Goal: Communication & Community: Participate in discussion

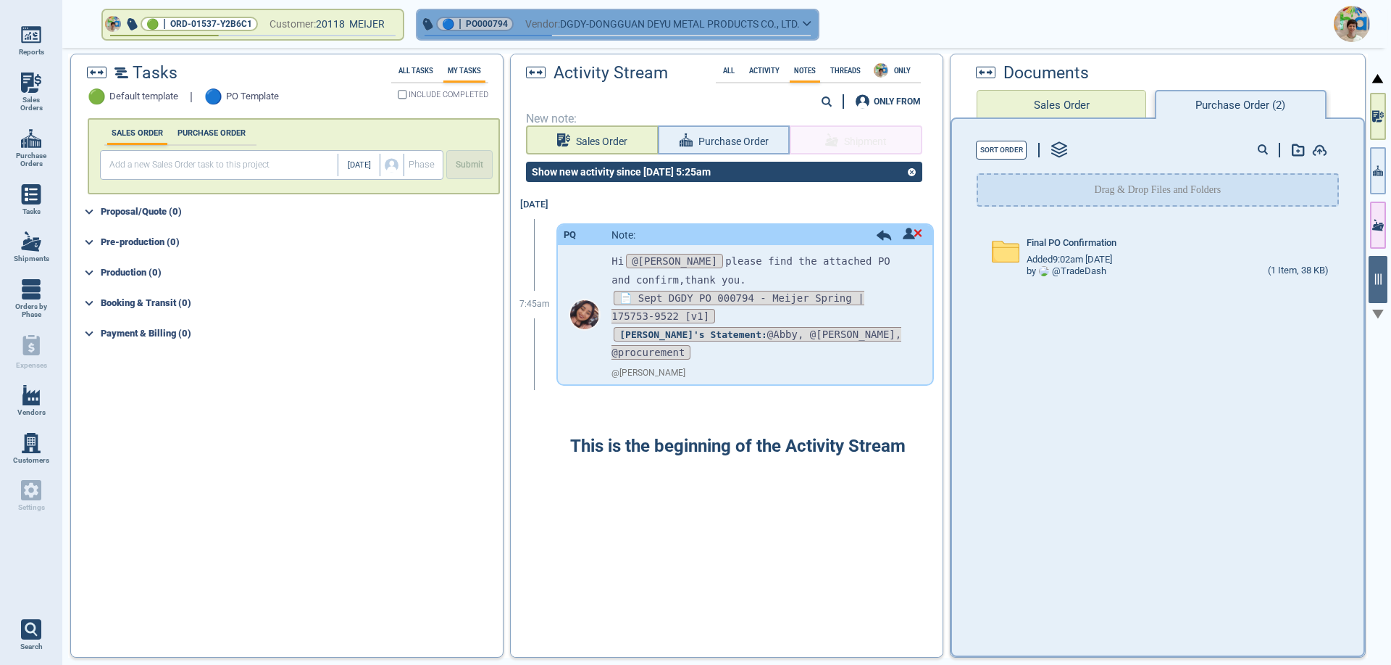
click at [815, 22] on button "🔵 | PO000794 Vendor: DGDY-DONGGUAN DEYU METAL PRODUCTS CO., LTD." at bounding box center [617, 24] width 401 height 29
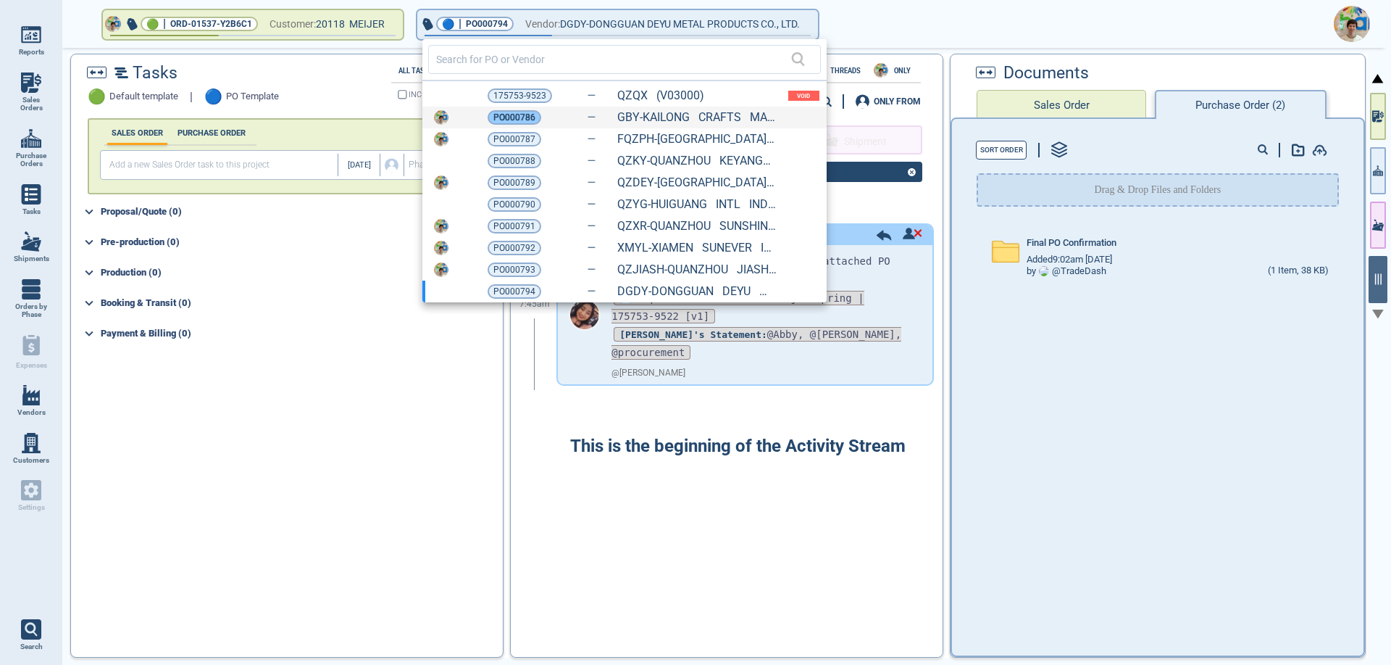
click at [523, 120] on span "PO000786" at bounding box center [515, 117] width 42 height 14
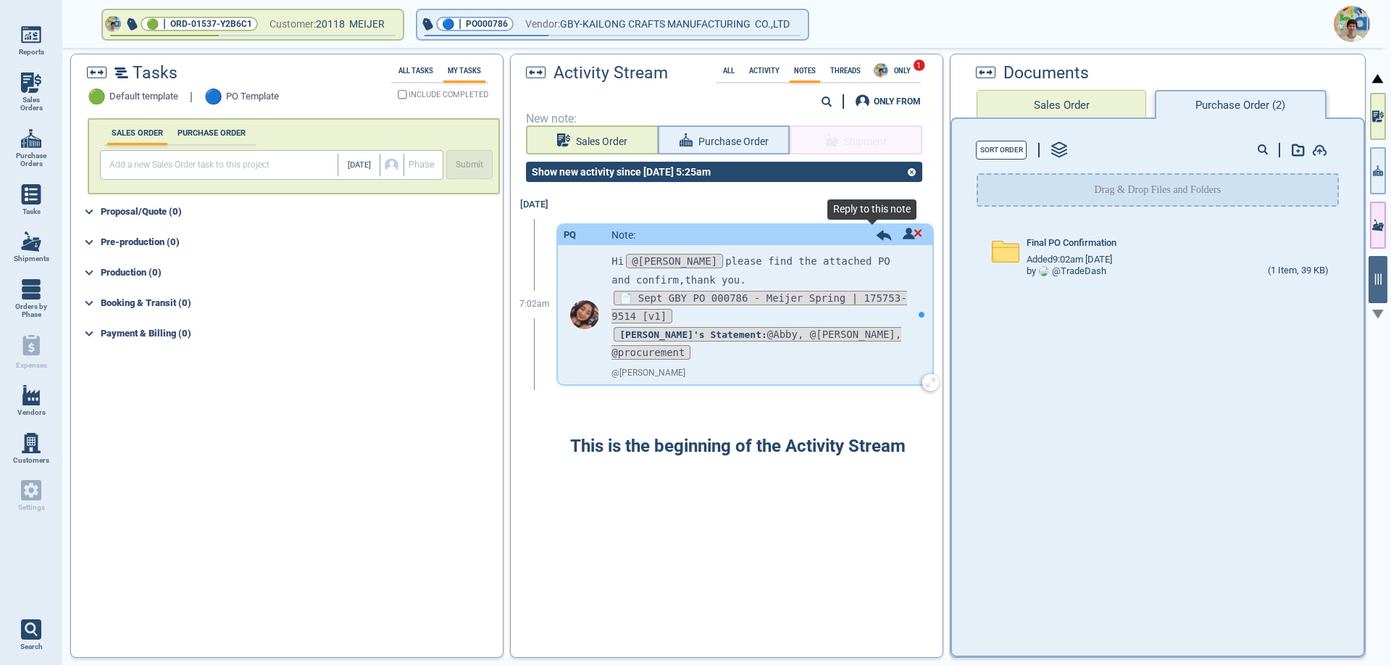
click at [876, 239] on icon at bounding box center [884, 235] width 16 height 11
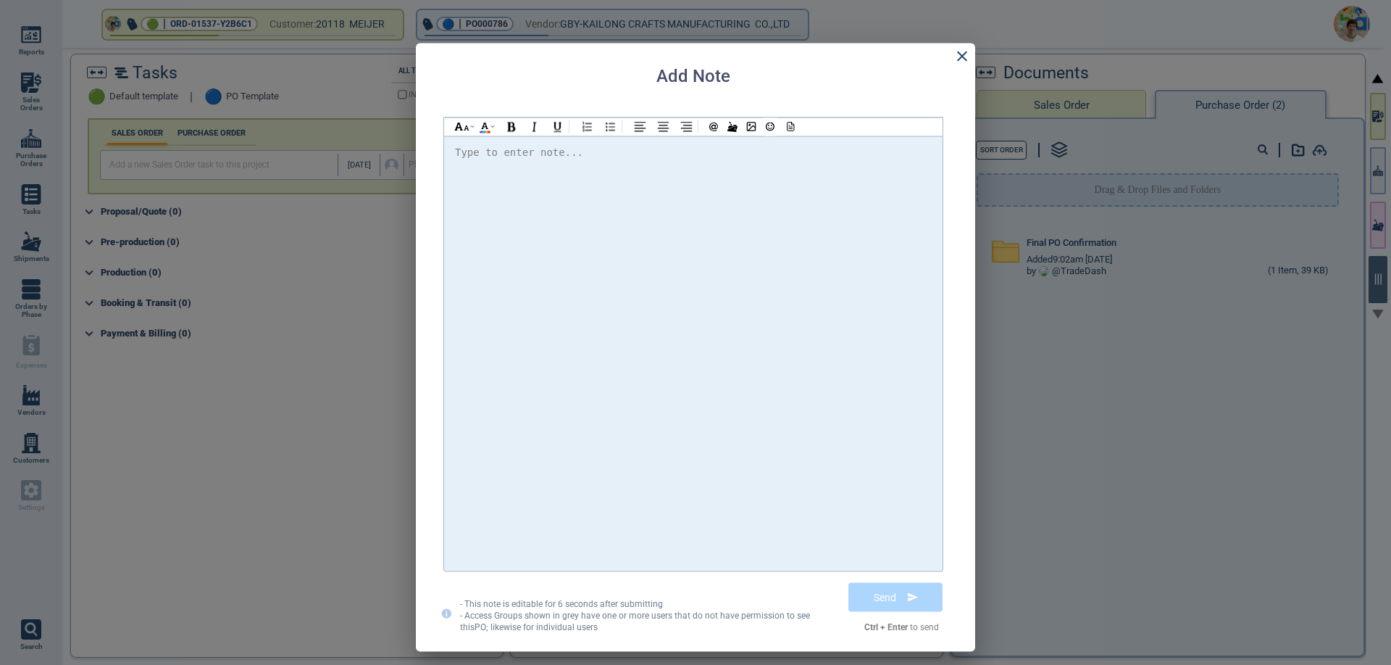
click at [484, 158] on div "Type to enter note..." at bounding box center [519, 152] width 128 height 18
click at [873, 598] on button "Send" at bounding box center [896, 596] width 105 height 36
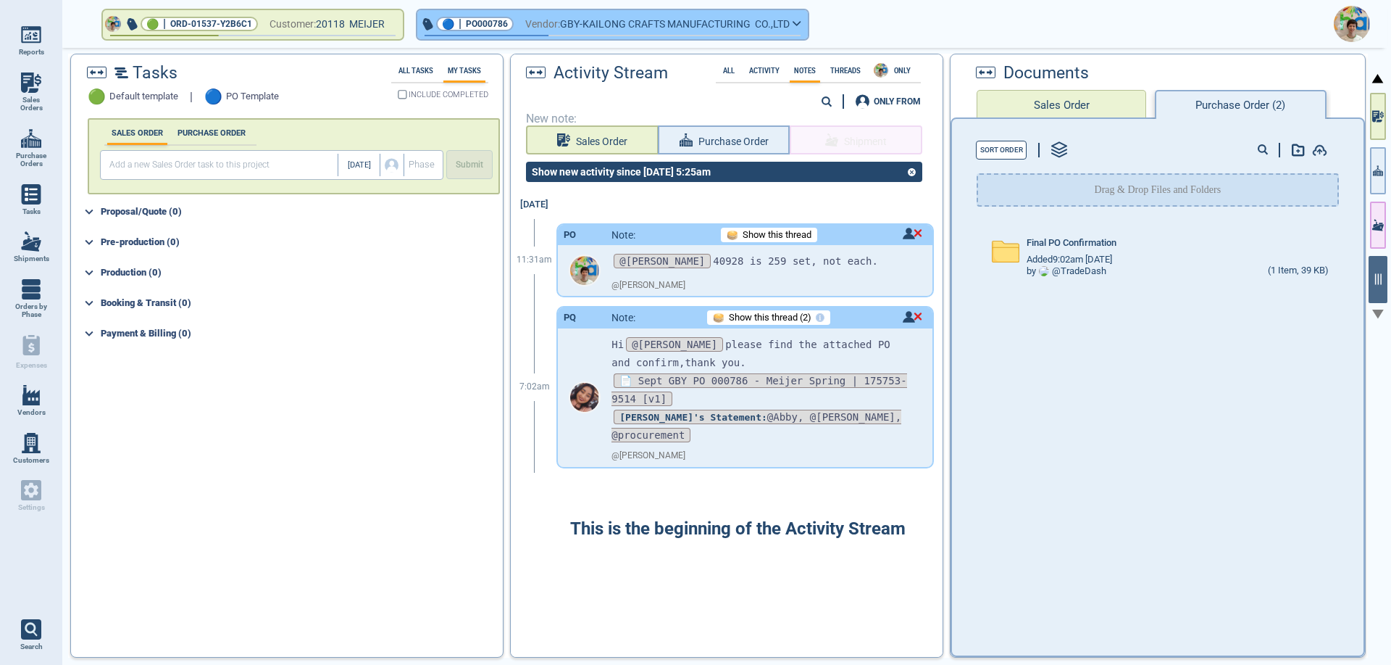
click at [801, 24] on icon "button" at bounding box center [797, 24] width 7 height 4
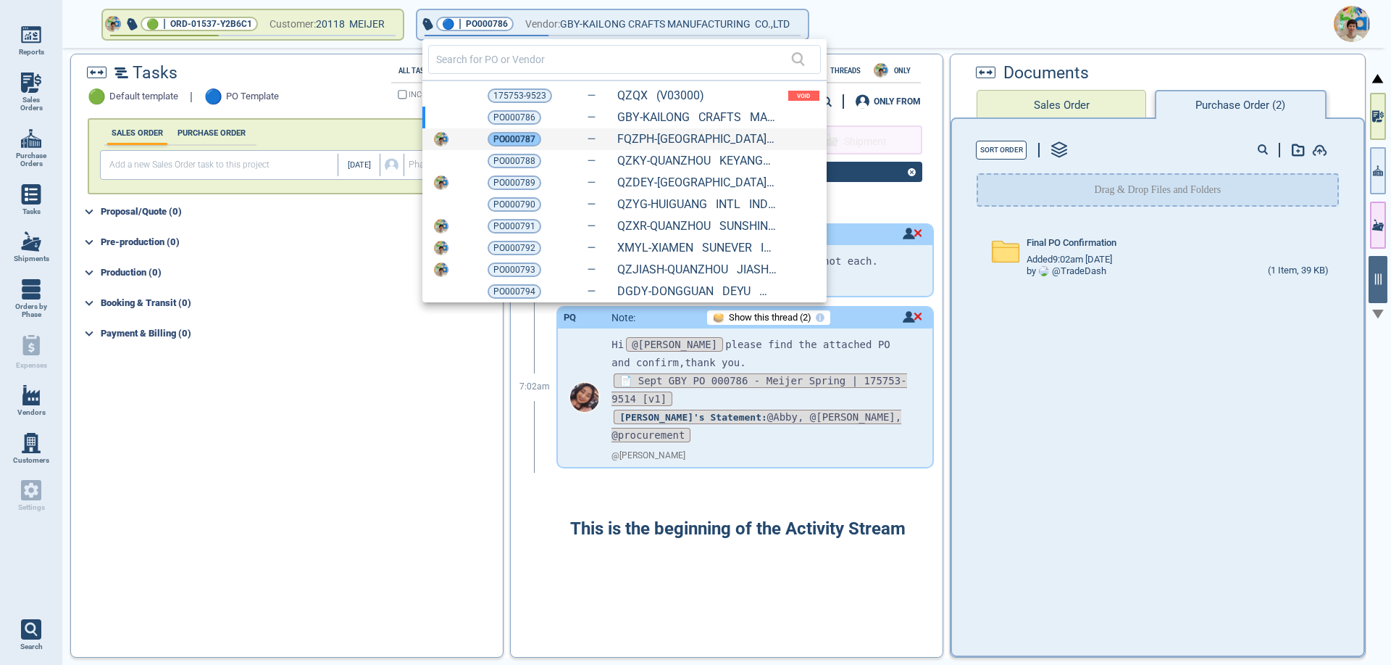
click at [522, 137] on span "PO000787" at bounding box center [515, 139] width 42 height 14
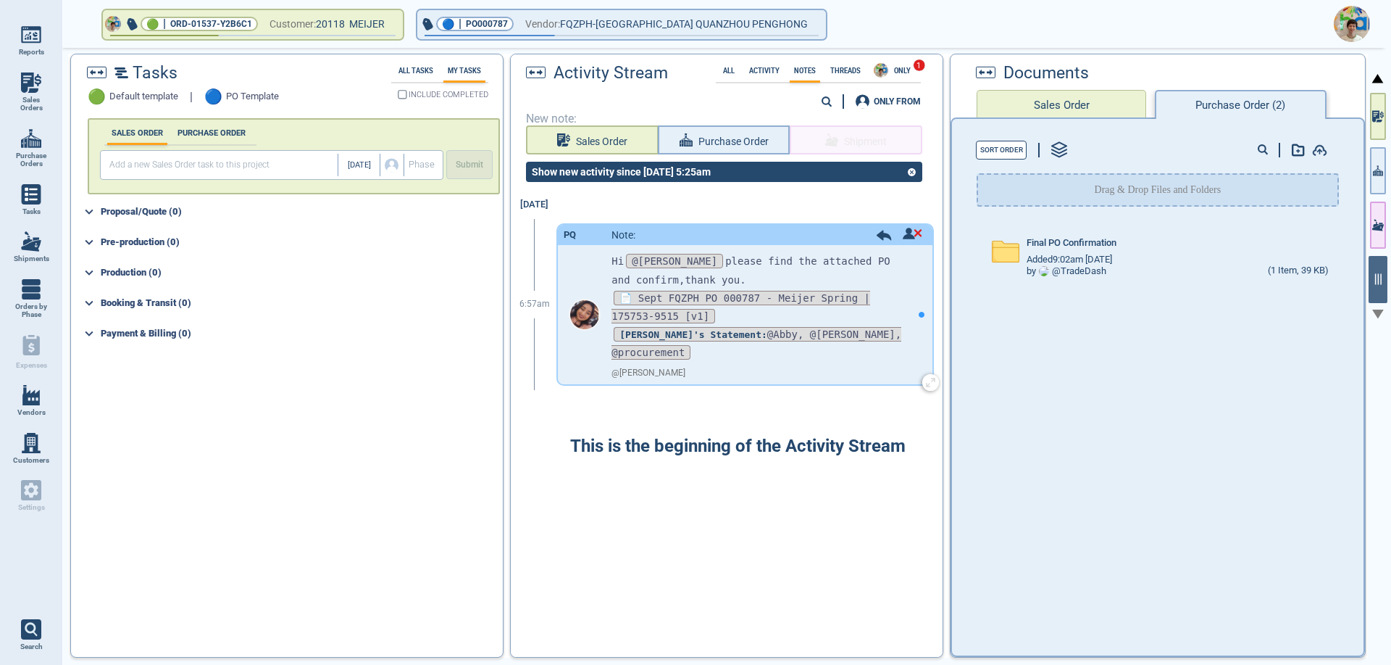
click at [877, 236] on icon at bounding box center [884, 235] width 14 height 10
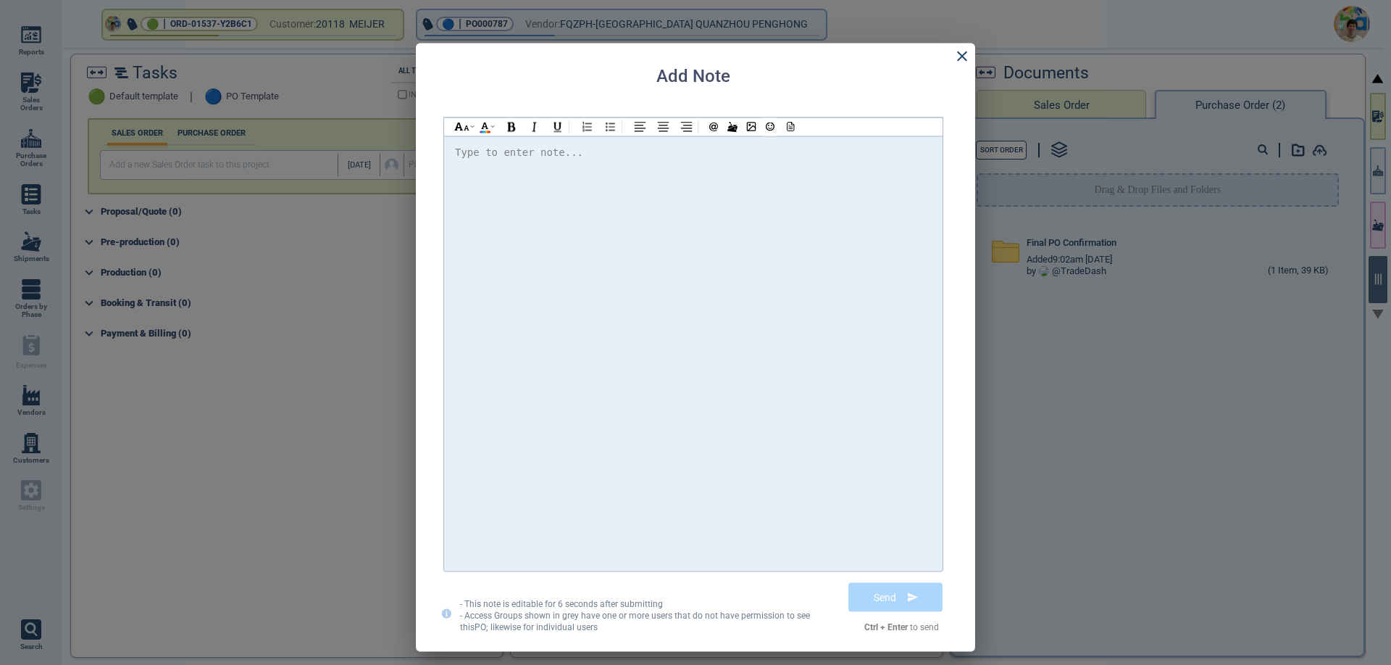
click at [484, 163] on div at bounding box center [693, 353] width 477 height 420
click at [873, 601] on button "Send" at bounding box center [896, 596] width 94 height 29
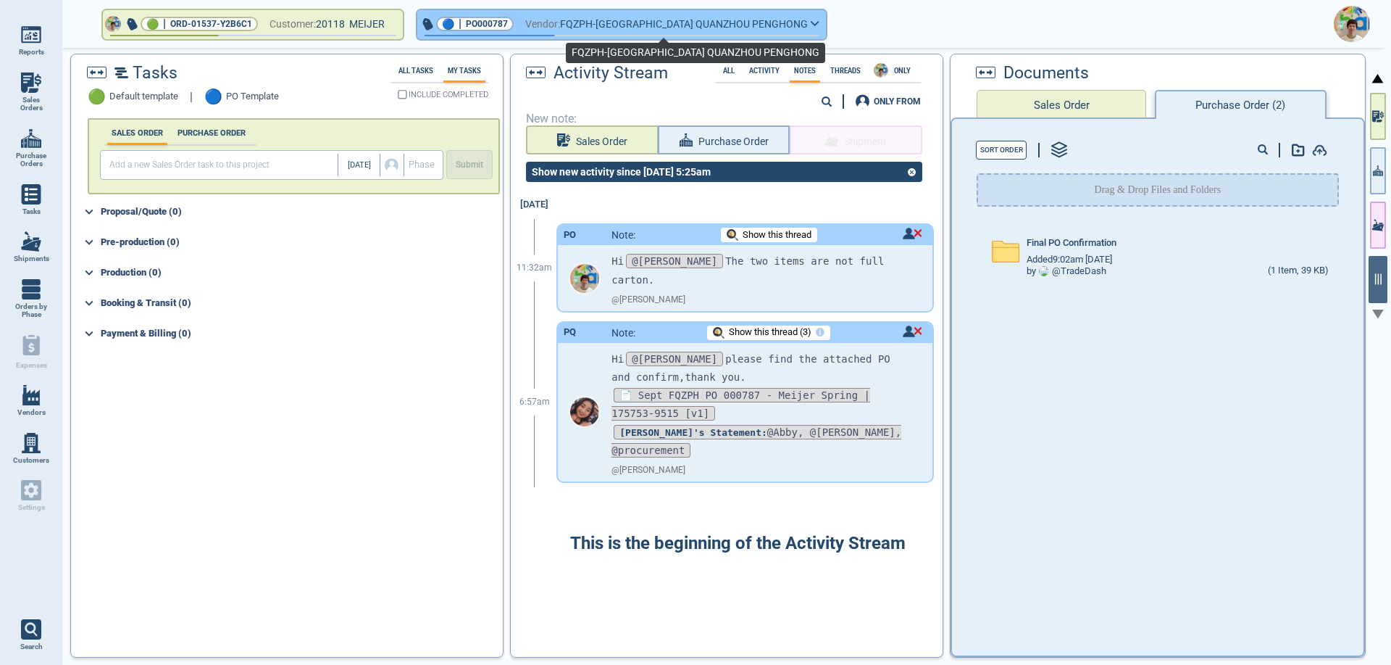
click at [743, 26] on span "FQZPH-[GEOGRAPHIC_DATA] QUANZHOU PENGHONG" at bounding box center [684, 24] width 248 height 18
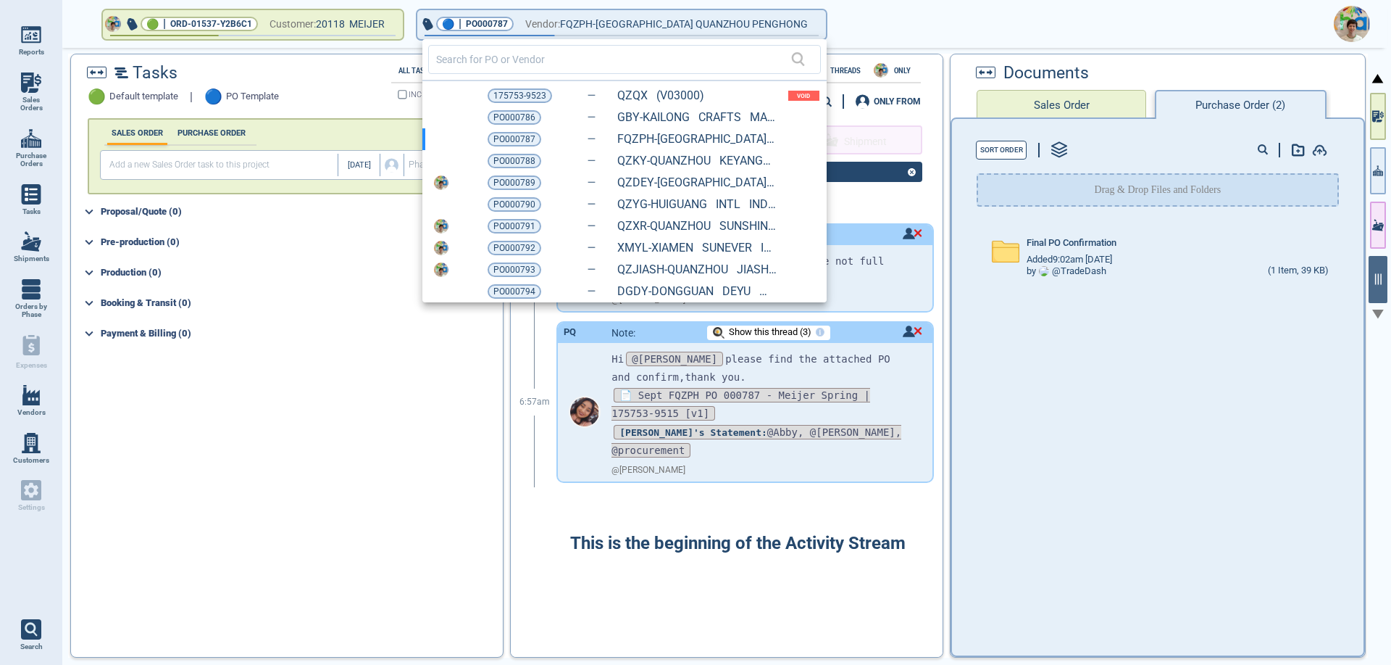
drag, startPoint x: 523, startPoint y: 120, endPoint x: 563, endPoint y: 147, distance: 49.0
click at [523, 120] on span "PO000786" at bounding box center [515, 117] width 42 height 14
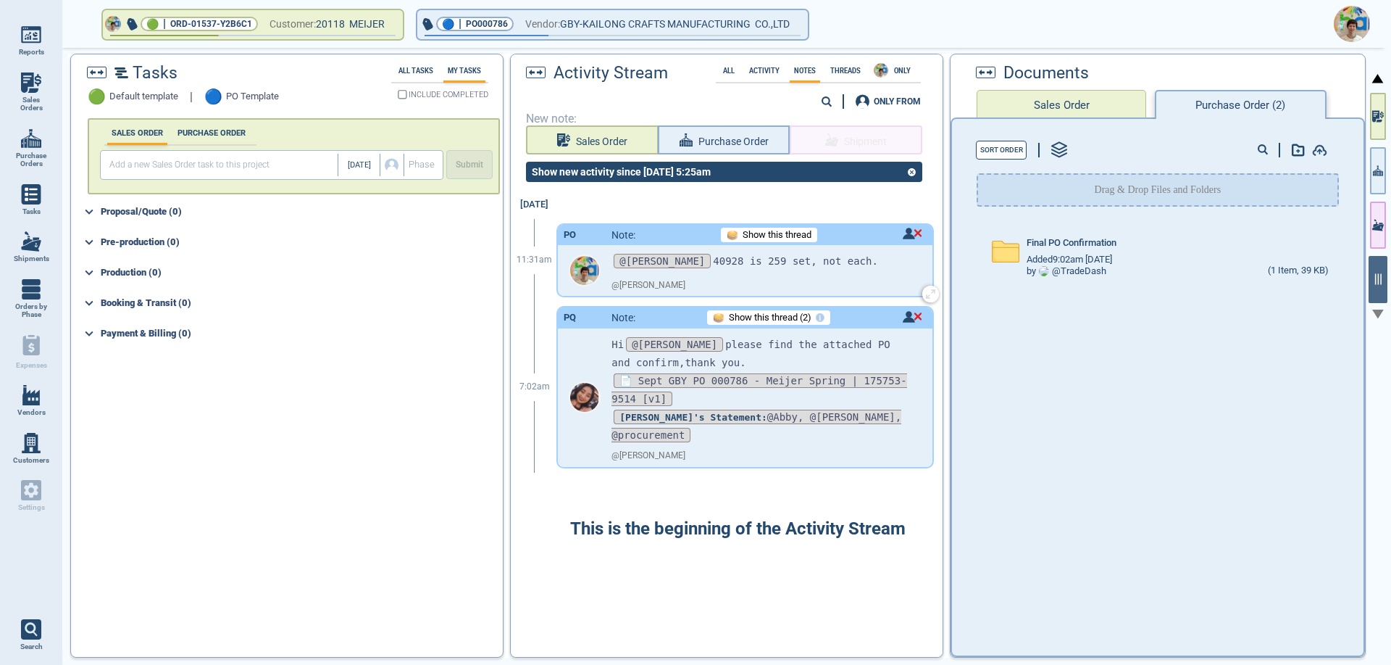
click at [772, 231] on span "Show this thread" at bounding box center [777, 235] width 69 height 11
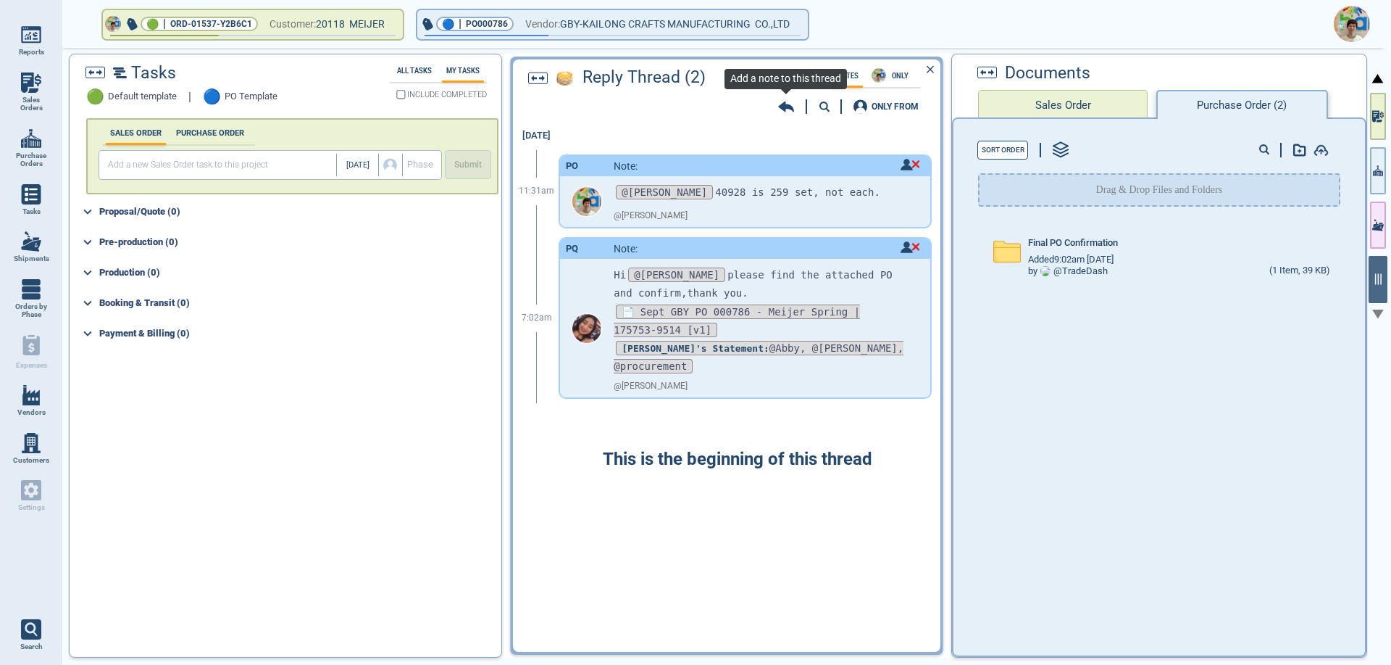
click at [789, 99] on icon at bounding box center [786, 106] width 16 height 14
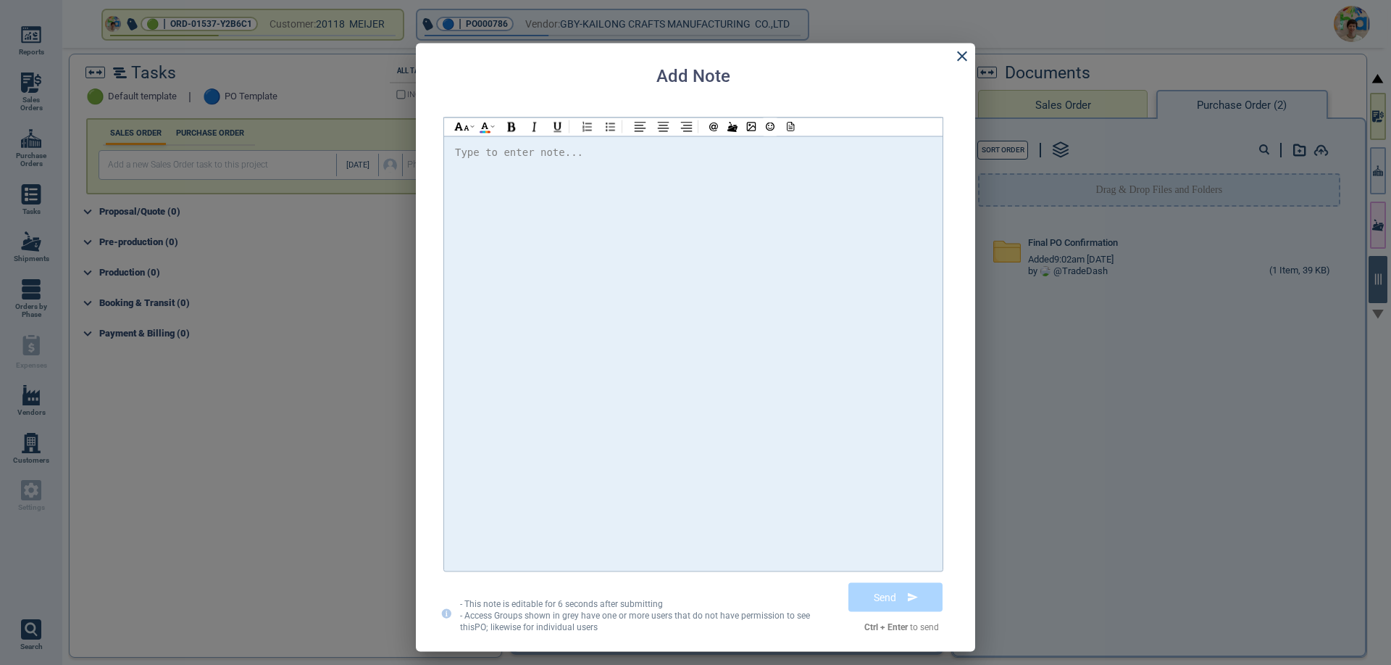
click at [476, 158] on div "Type to enter note..." at bounding box center [519, 152] width 128 height 18
click at [881, 594] on button "Send" at bounding box center [896, 596] width 105 height 36
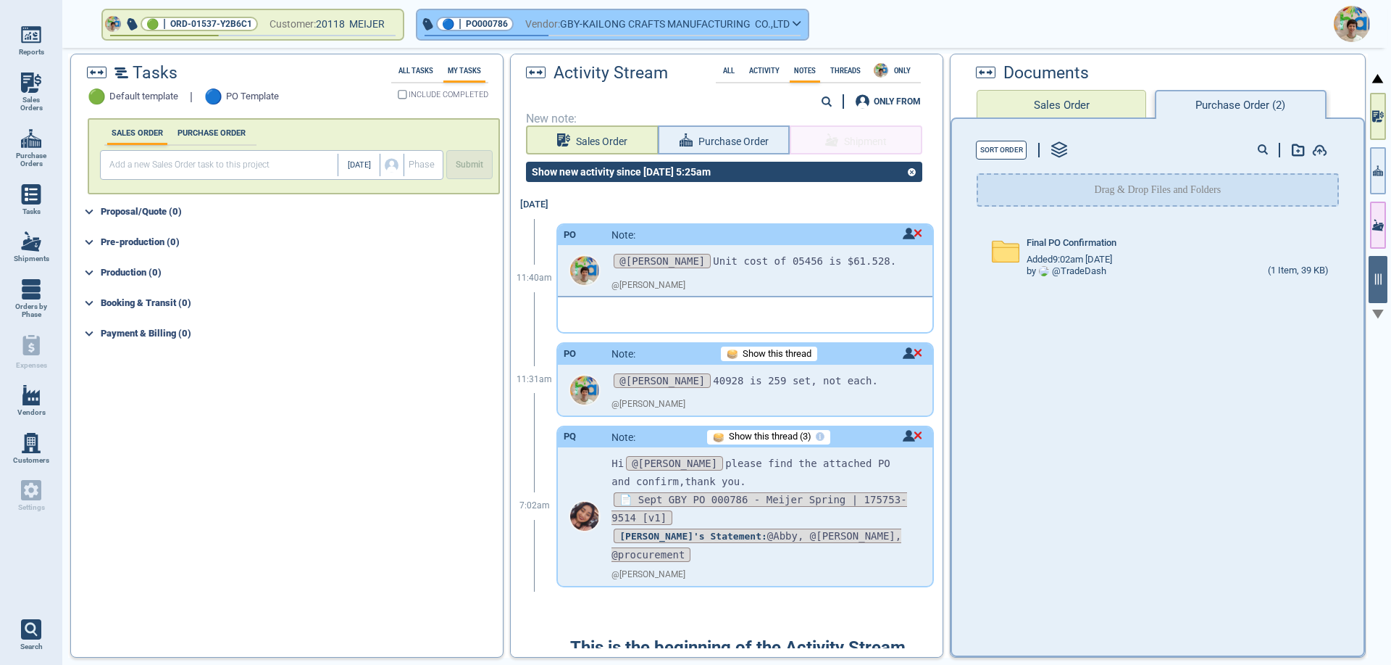
click at [787, 29] on span "GBY-KAILONG CRAFTS MANUFACTURING CO.,LTD" at bounding box center [675, 24] width 230 height 18
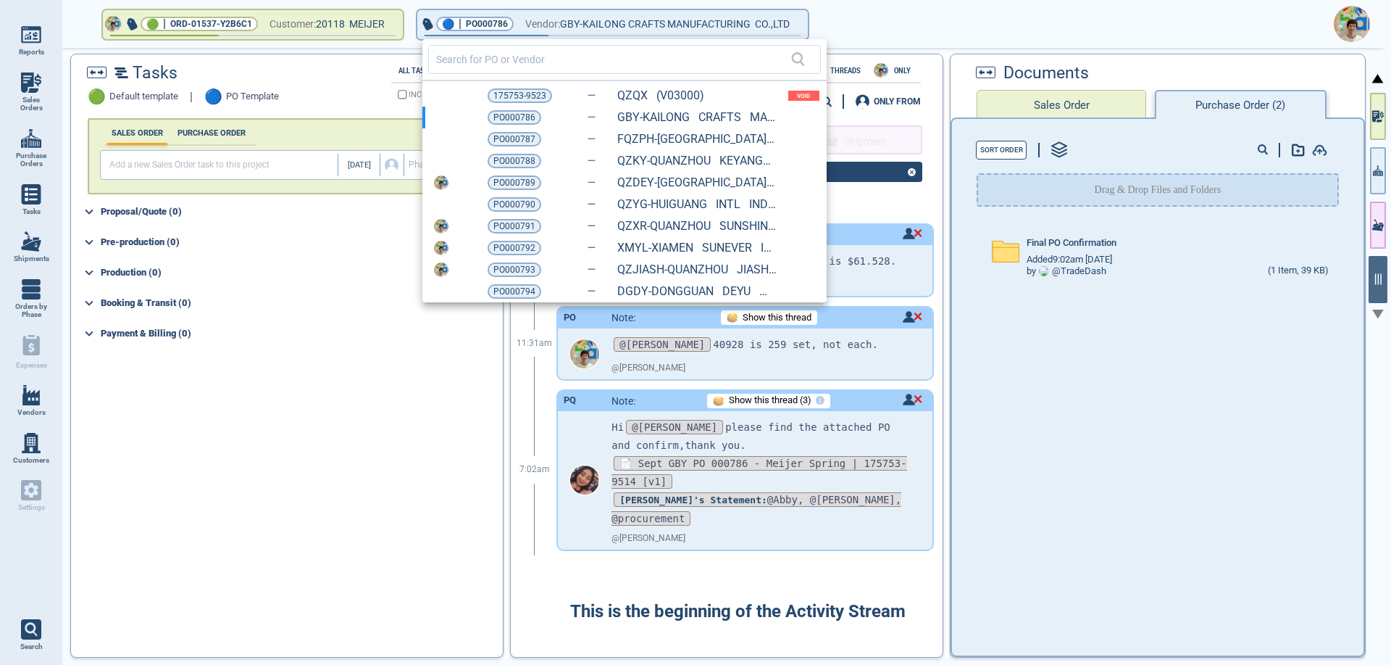
click at [949, 467] on div at bounding box center [695, 332] width 1391 height 665
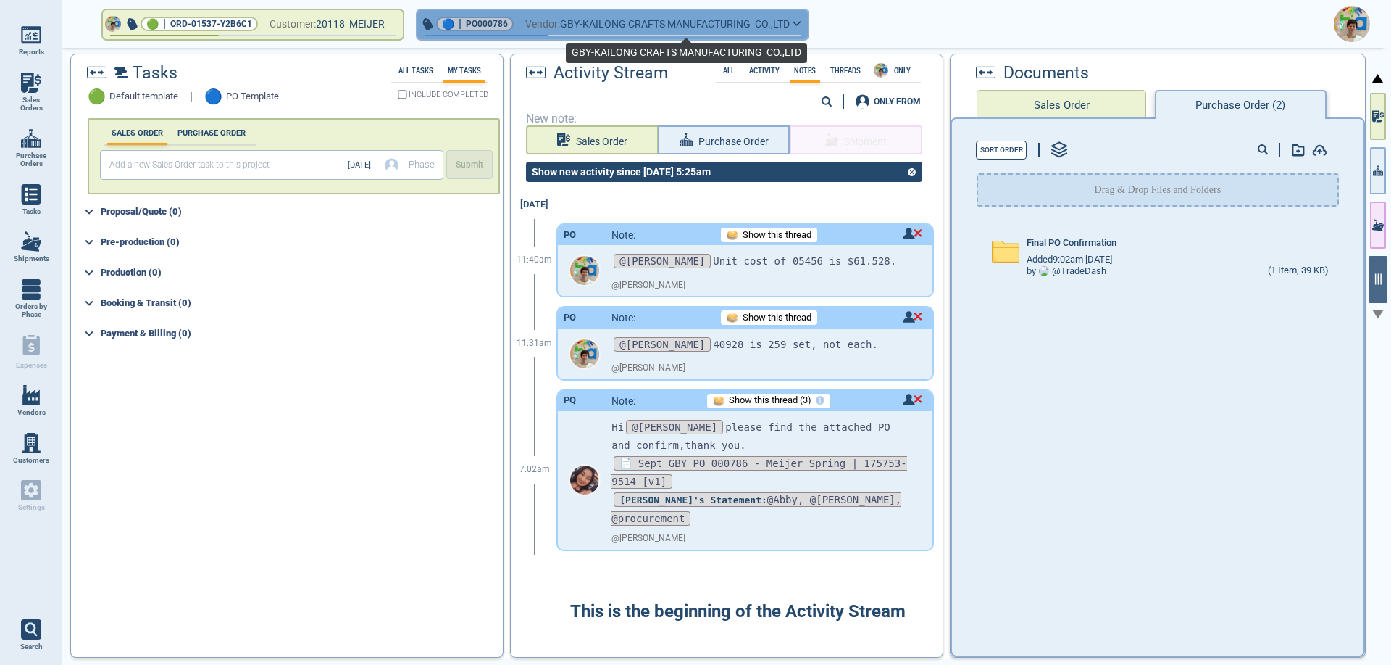
click at [655, 28] on span "GBY-KAILONG CRAFTS MANUFACTURING CO.,LTD" at bounding box center [675, 24] width 230 height 18
